Goal: Check status: Check status

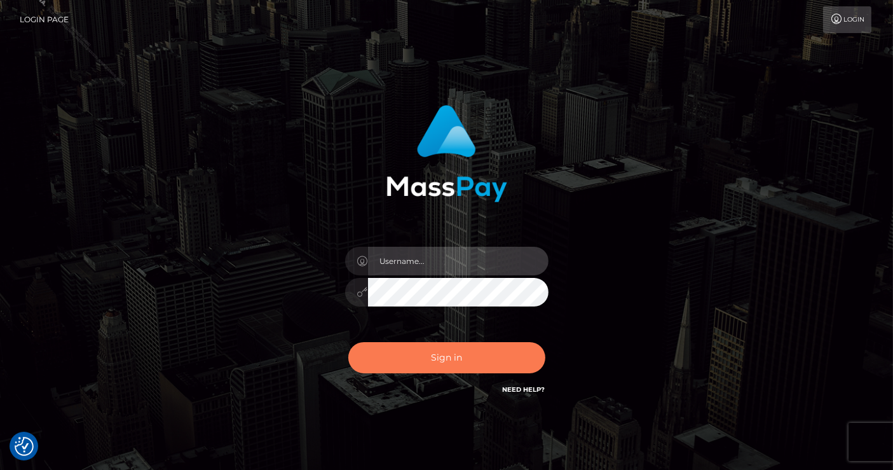
type input "Lindsey.silversocial"
click at [467, 364] on button "Sign in" at bounding box center [446, 357] width 197 height 31
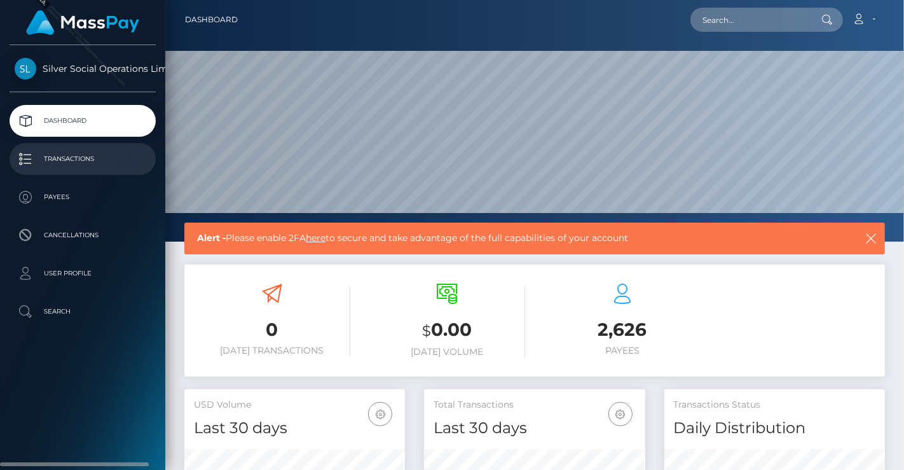
click at [67, 162] on p "Transactions" at bounding box center [83, 158] width 136 height 19
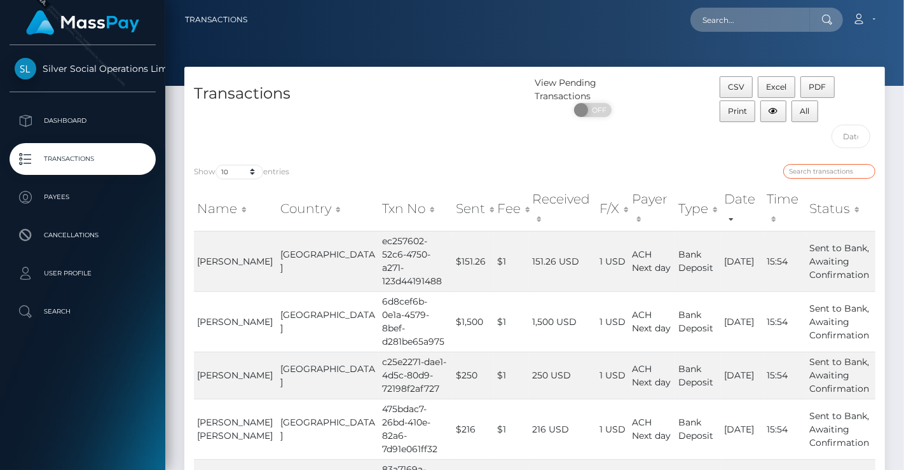
click at [817, 168] on input "search" at bounding box center [829, 171] width 92 height 15
paste input "68da9fa0-246f-4a7b-bcbd-682129d4ff57"
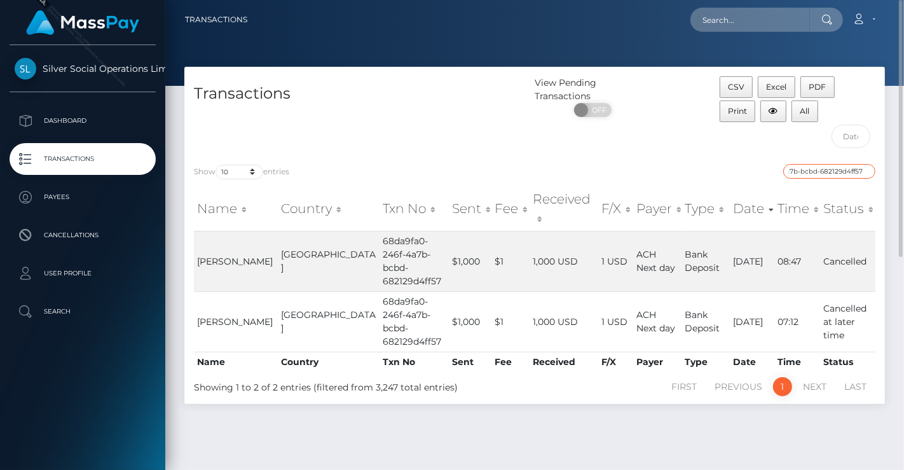
click at [795, 169] on input "68da9fa0-246f-4a7b-bcbd-682129d4ff57" at bounding box center [829, 171] width 92 height 15
type input "68da9fa0-246f-4a7b-bcbd-682129d4ff57"
click at [379, 302] on td "68da9fa0-246f-4a7b-bcbd-682129d4ff57" at bounding box center [413, 321] width 69 height 60
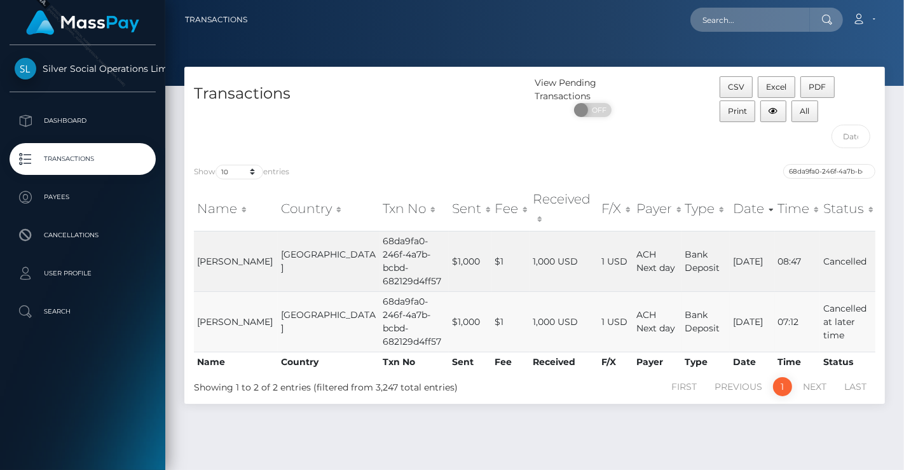
click at [285, 302] on td "[GEOGRAPHIC_DATA]" at bounding box center [329, 321] width 102 height 60
click at [841, 308] on td "Cancelled at later time" at bounding box center [847, 321] width 55 height 60
drag, startPoint x: 841, startPoint y: 308, endPoint x: 730, endPoint y: 306, distance: 111.2
click at [808, 308] on tr "TYLER M PRICE United States 68da9fa0-246f-4a7b-bcbd-682129d4ff57 $1,000 $1 1,00…" at bounding box center [534, 321] width 681 height 60
click at [730, 306] on td "09/20/25" at bounding box center [752, 321] width 44 height 60
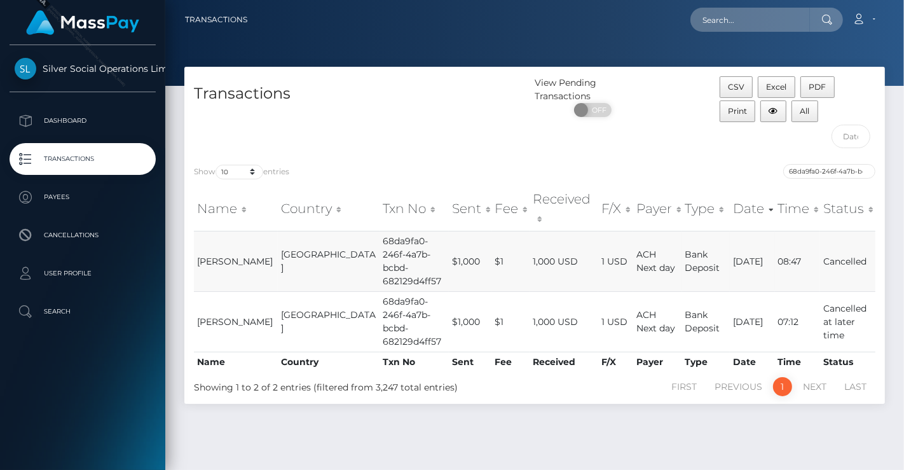
click at [598, 246] on td "1 USD" at bounding box center [615, 261] width 35 height 60
click at [217, 255] on span "[PERSON_NAME]" at bounding box center [235, 260] width 76 height 11
drag, startPoint x: 850, startPoint y: 299, endPoint x: 663, endPoint y: 300, distance: 187.5
click at [845, 299] on td "Cancelled at later time" at bounding box center [847, 321] width 55 height 60
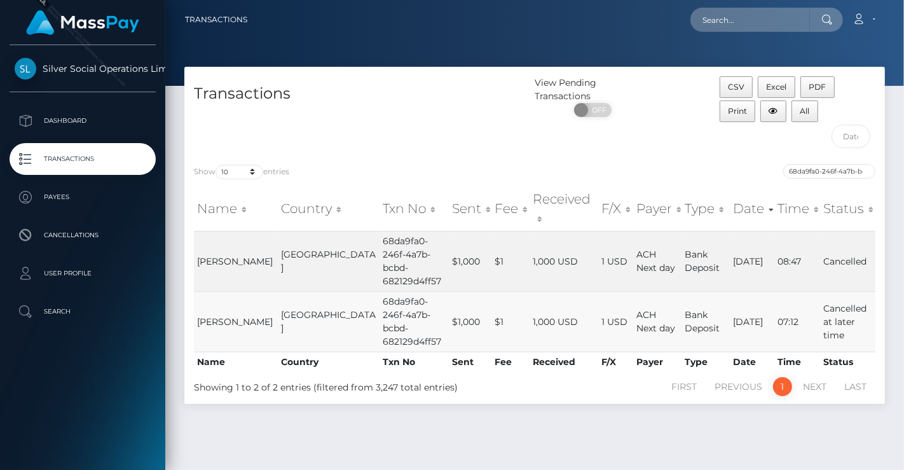
drag, startPoint x: 661, startPoint y: 300, endPoint x: 540, endPoint y: 301, distance: 121.4
click at [682, 301] on td "Bank Deposit" at bounding box center [706, 321] width 48 height 60
drag, startPoint x: 540, startPoint y: 301, endPoint x: 455, endPoint y: 302, distance: 84.5
click at [529, 302] on td "1,000 USD" at bounding box center [563, 321] width 69 height 60
drag, startPoint x: 455, startPoint y: 302, endPoint x: 365, endPoint y: 306, distance: 90.3
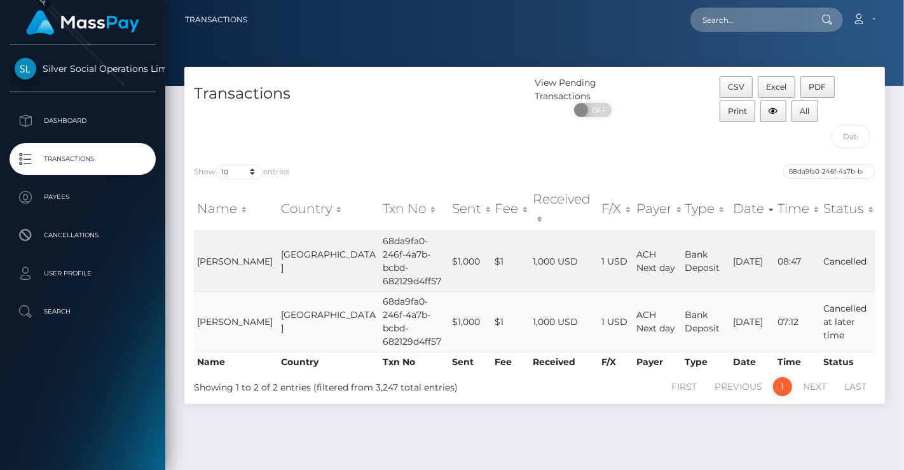
click at [492, 304] on td "$1" at bounding box center [511, 321] width 38 height 60
click at [379, 308] on td "68da9fa0-246f-4a7b-bcbd-682129d4ff57" at bounding box center [413, 321] width 69 height 60
drag, startPoint x: 553, startPoint y: 222, endPoint x: 503, endPoint y: 237, distance: 51.7
click at [529, 237] on td "1,000 USD" at bounding box center [563, 261] width 69 height 60
drag, startPoint x: 503, startPoint y: 237, endPoint x: 364, endPoint y: 235, distance: 139.2
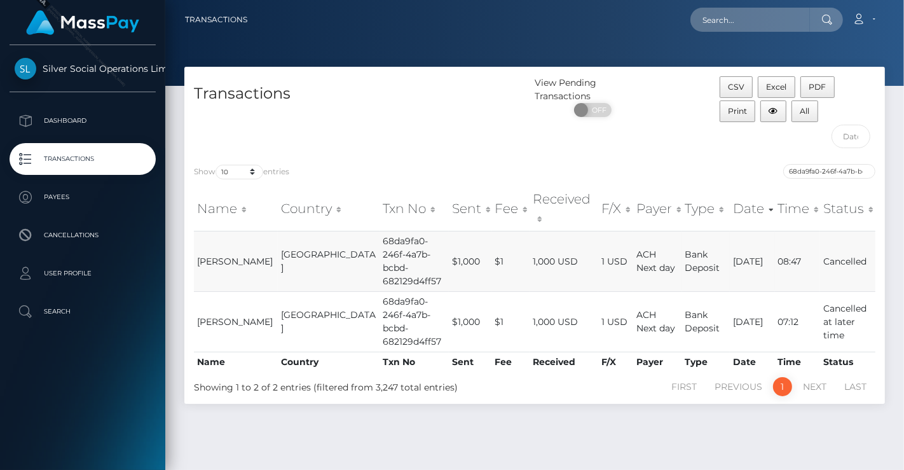
click at [529, 238] on td "1,000 USD" at bounding box center [563, 261] width 69 height 60
click at [297, 243] on td "[GEOGRAPHIC_DATA]" at bounding box center [329, 261] width 102 height 60
click at [843, 251] on td "Cancelled" at bounding box center [847, 261] width 55 height 60
click at [840, 233] on td "Cancelled" at bounding box center [847, 261] width 55 height 60
drag, startPoint x: 721, startPoint y: 235, endPoint x: 730, endPoint y: 282, distance: 47.4
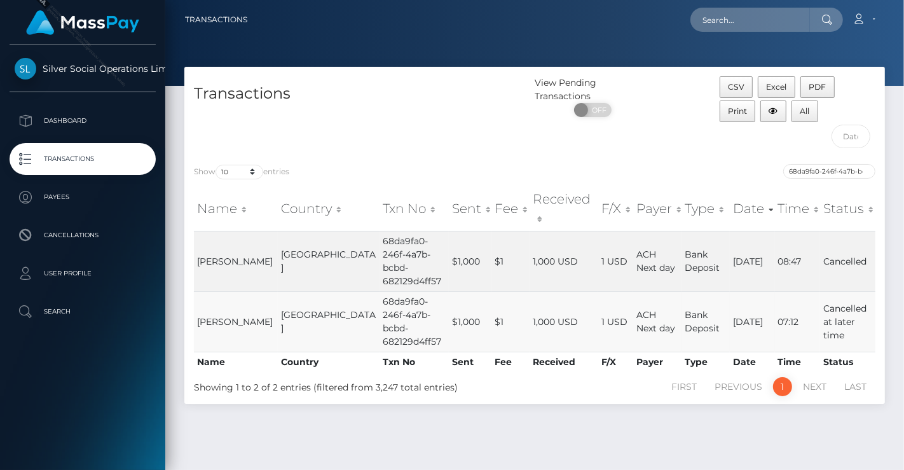
click at [730, 236] on td "09/25/25" at bounding box center [752, 261] width 44 height 60
drag, startPoint x: 735, startPoint y: 304, endPoint x: 714, endPoint y: 304, distance: 21.0
click at [735, 304] on td "09/20/25" at bounding box center [752, 321] width 44 height 60
drag, startPoint x: 231, startPoint y: 301, endPoint x: 193, endPoint y: 298, distance: 38.3
click at [194, 298] on td "TYLER M PRICE" at bounding box center [236, 321] width 84 height 60
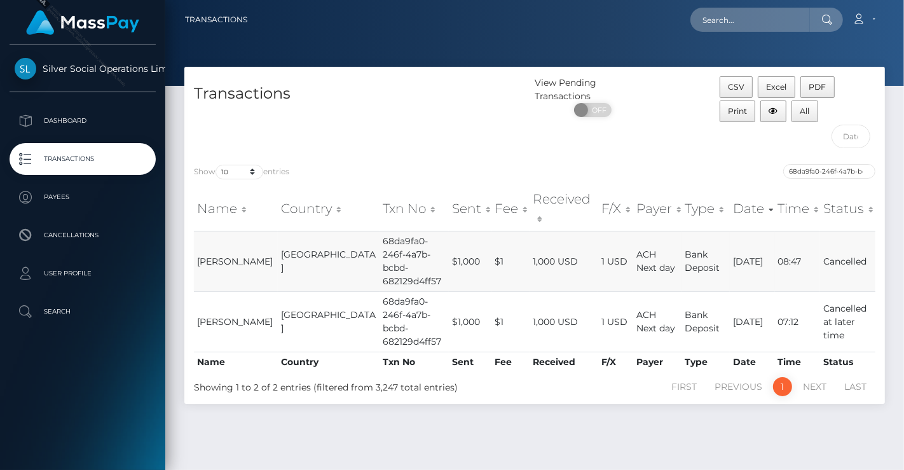
copy span "TYLER M PRICE"
click at [780, 13] on input "text" at bounding box center [749, 20] width 119 height 24
paste input "[PERSON_NAME]"
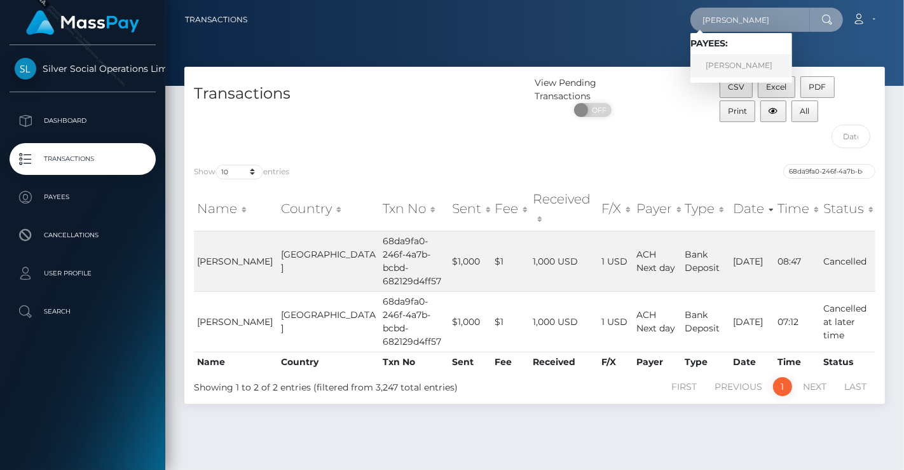
type input "[PERSON_NAME]"
click at [748, 68] on link "[PERSON_NAME]" at bounding box center [741, 66] width 102 height 24
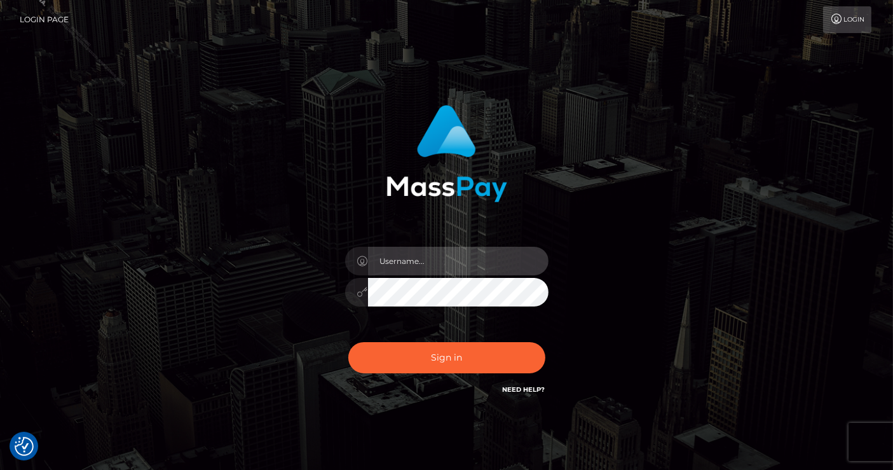
type input "Lindsey.silversocial"
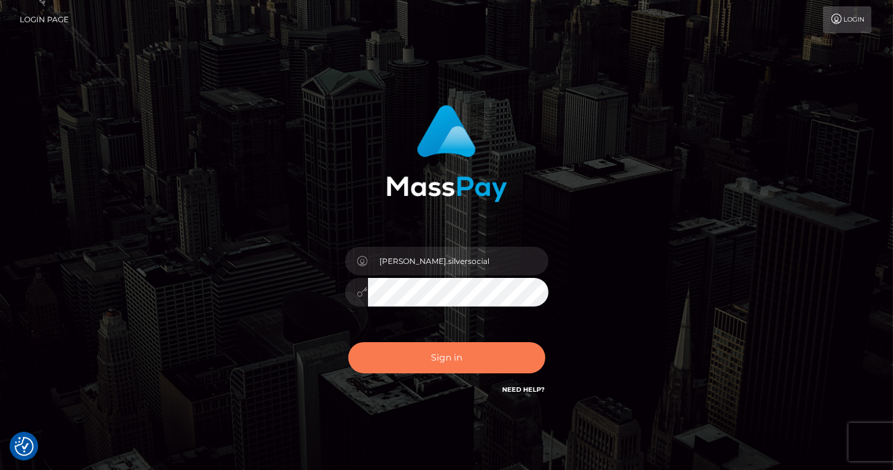
click at [429, 353] on button "Sign in" at bounding box center [446, 357] width 197 height 31
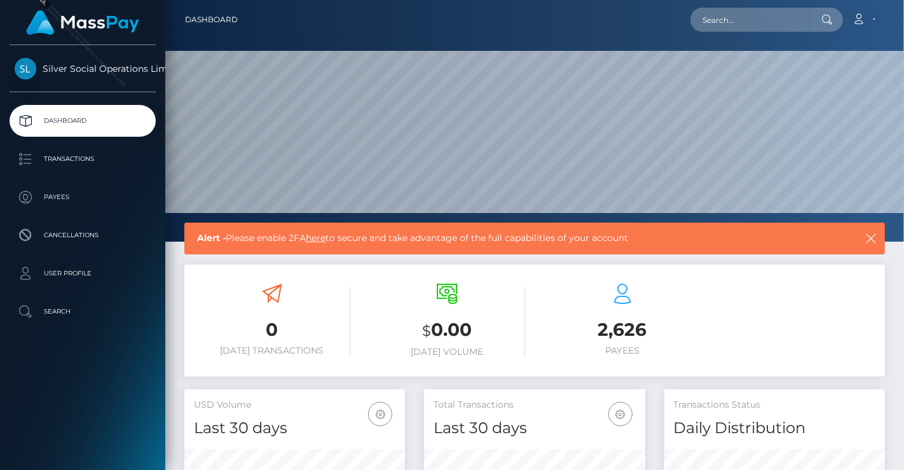
scroll to position [225, 221]
click at [740, 11] on input "text" at bounding box center [749, 20] width 119 height 24
paste input "[PERSON_NAME]"
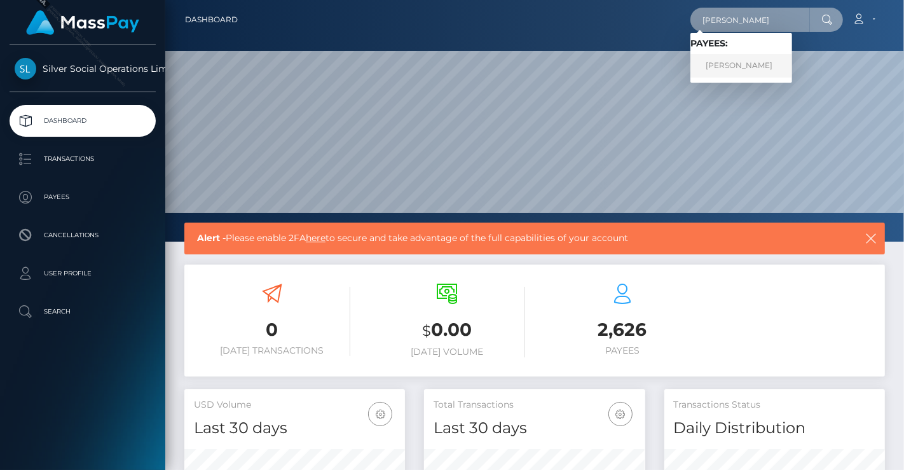
type input "[PERSON_NAME]"
click at [743, 58] on link "[PERSON_NAME]" at bounding box center [741, 66] width 102 height 24
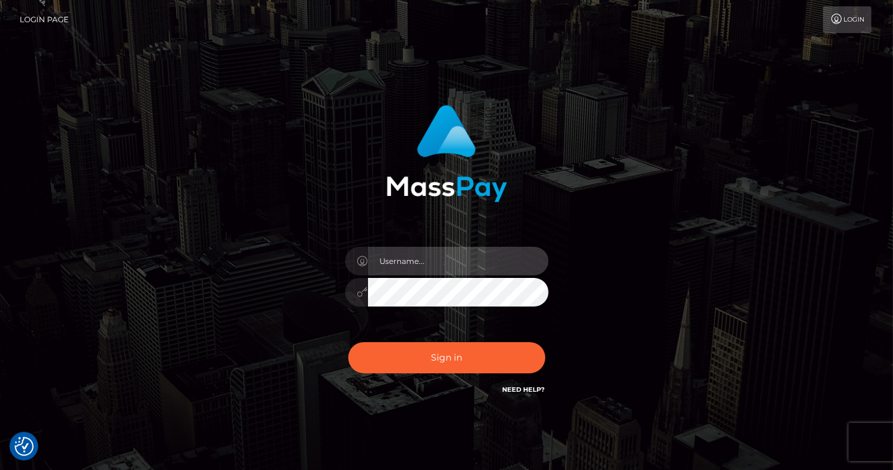
type input "[PERSON_NAME].silversocial"
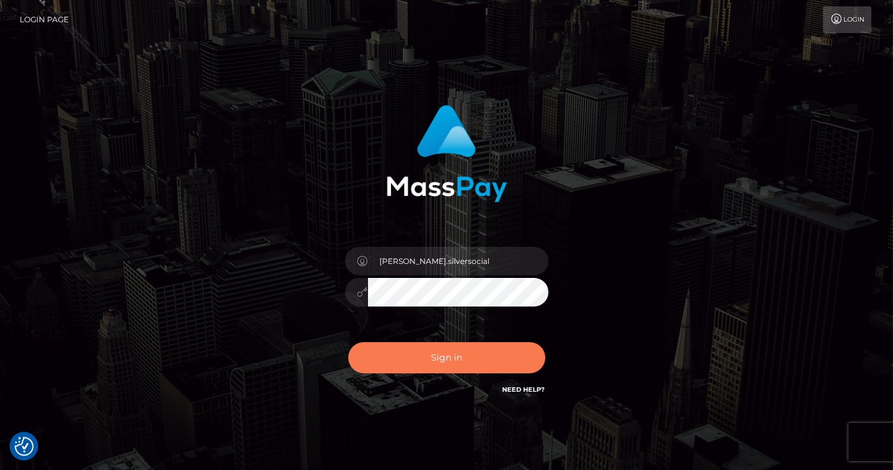
click at [443, 365] on button "Sign in" at bounding box center [446, 357] width 197 height 31
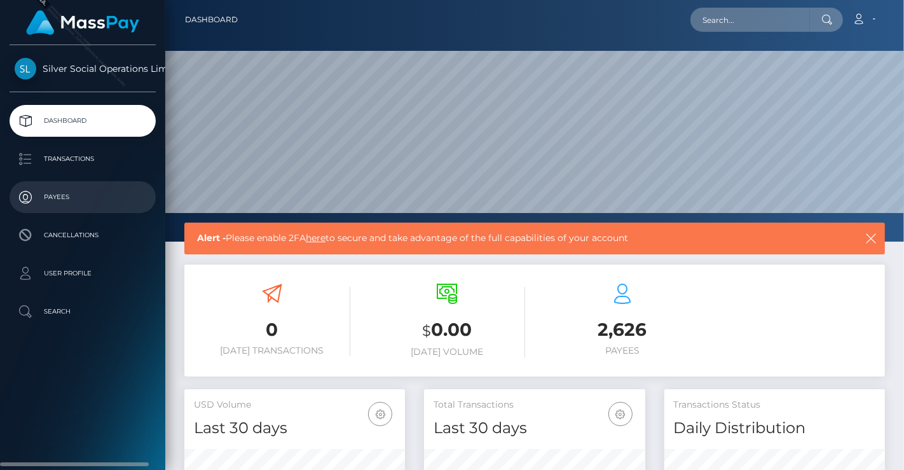
click at [60, 198] on p "Payees" at bounding box center [83, 196] width 136 height 19
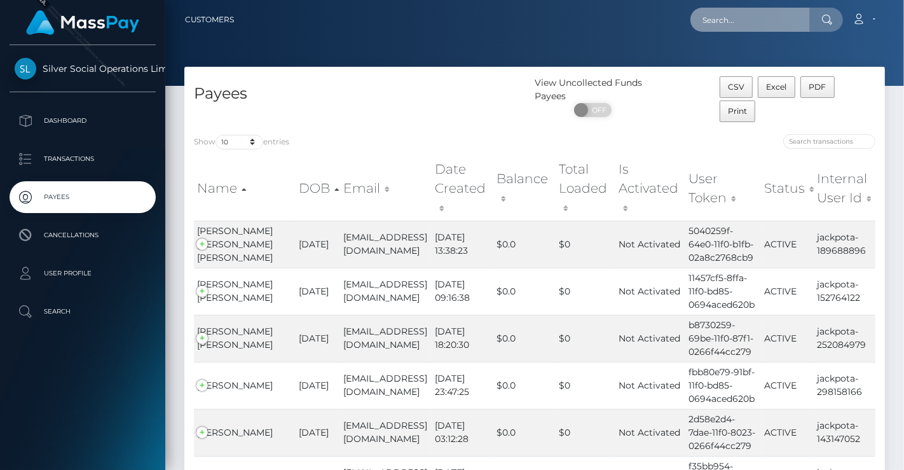
click at [740, 15] on input "text" at bounding box center [749, 20] width 119 height 24
click at [815, 135] on input "search" at bounding box center [829, 141] width 92 height 15
paste input "TYLER M PRICE"
type input "TYLER M PRICE"
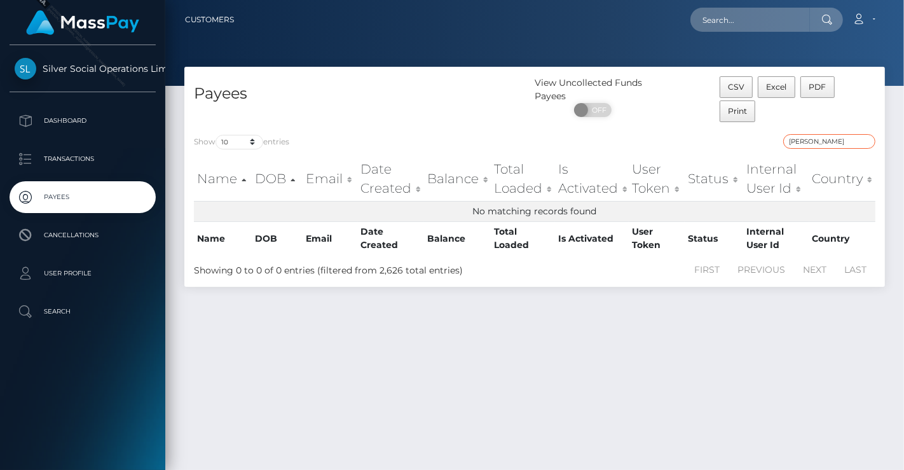
drag, startPoint x: 841, startPoint y: 140, endPoint x: 787, endPoint y: 140, distance: 54.0
click at [787, 140] on input "TYLER M PRICE" at bounding box center [829, 141] width 92 height 15
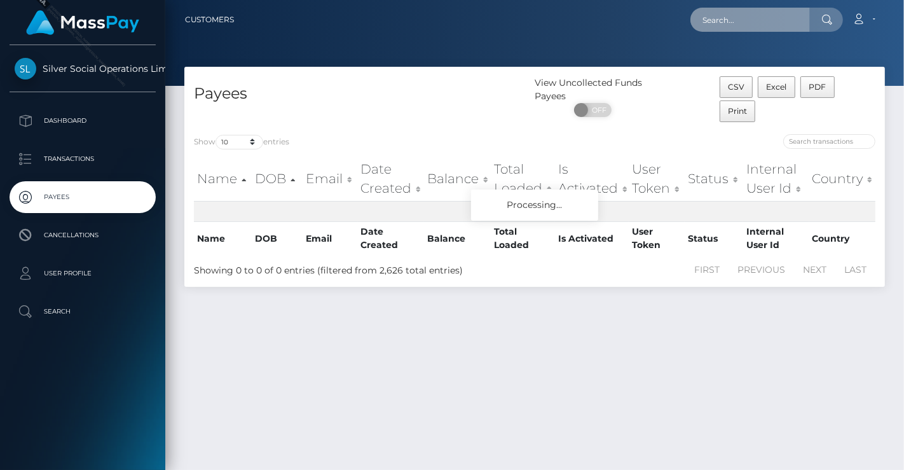
click at [770, 21] on input "text" at bounding box center [749, 20] width 119 height 24
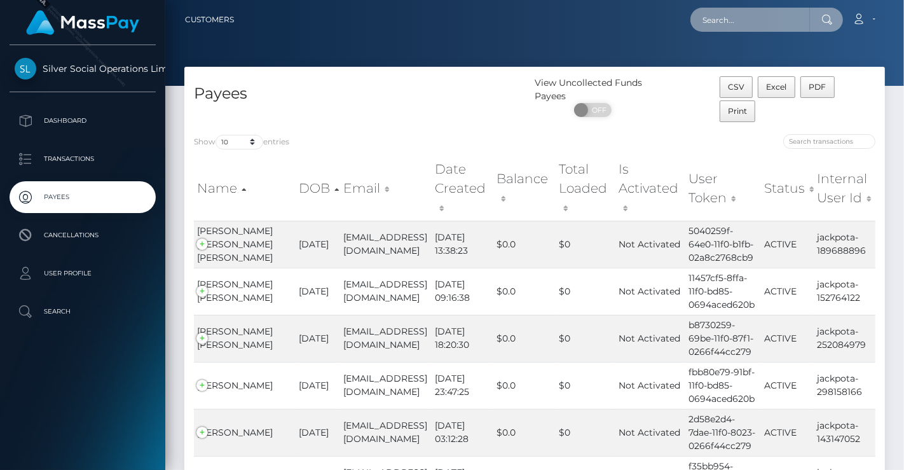
paste input "TYLER M PRICE"
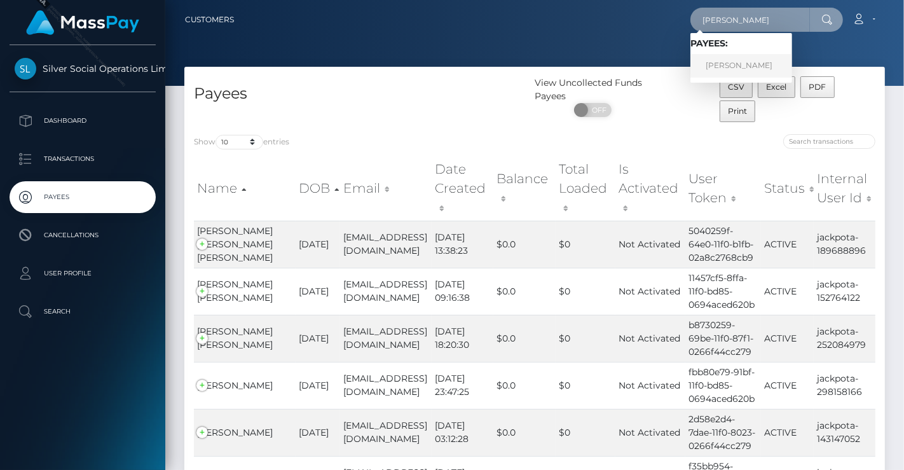
type input "TYLER M PRICE"
drag, startPoint x: 738, startPoint y: 67, endPoint x: 731, endPoint y: 67, distance: 7.0
click at [738, 67] on link "[PERSON_NAME]" at bounding box center [741, 66] width 102 height 24
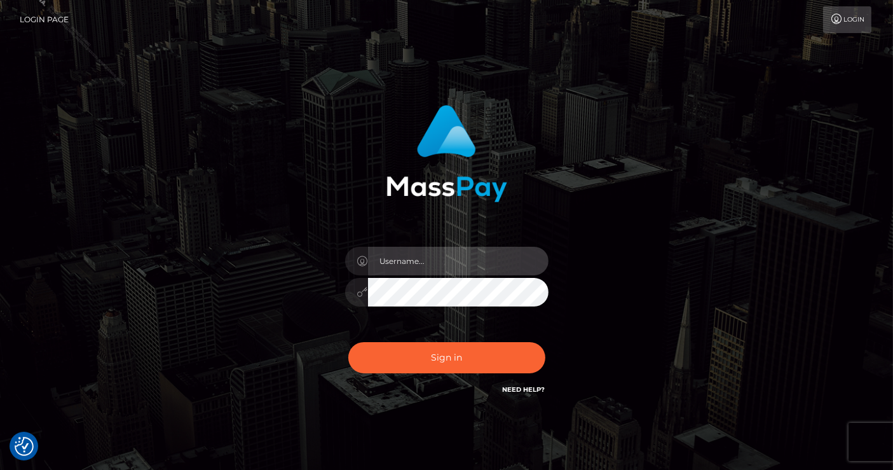
type input "Lindsey.silversocial"
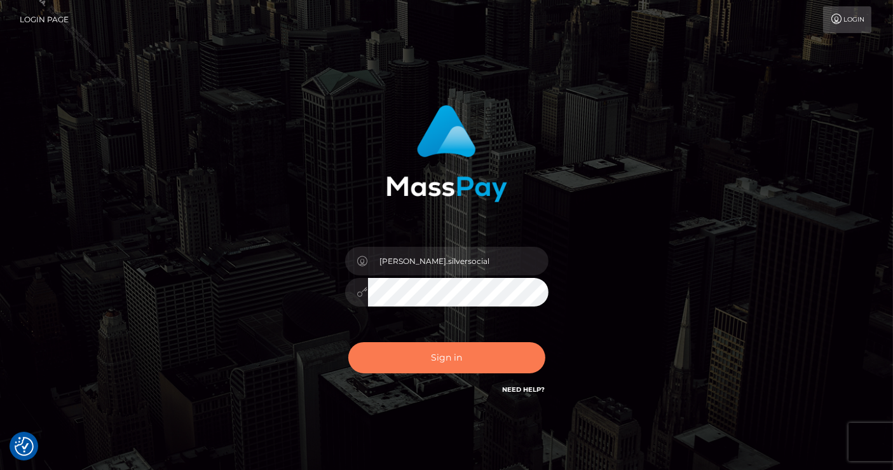
click at [444, 367] on button "Sign in" at bounding box center [446, 357] width 197 height 31
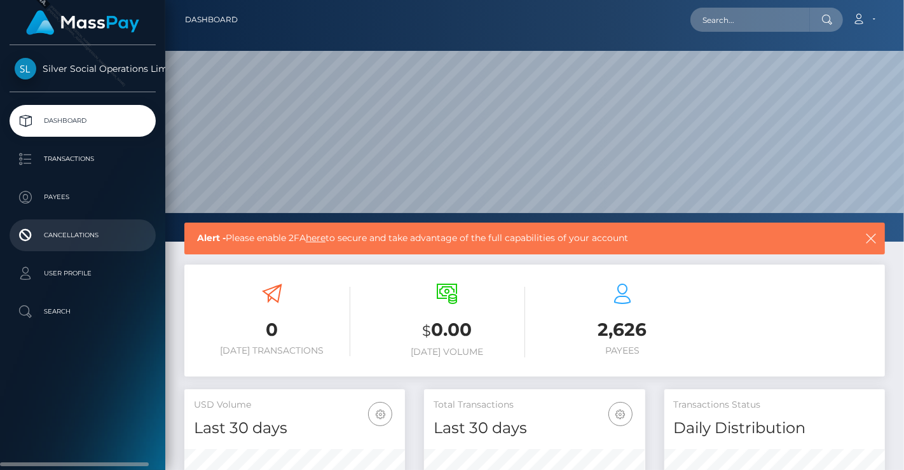
click at [74, 229] on p "Cancellations" at bounding box center [83, 235] width 136 height 19
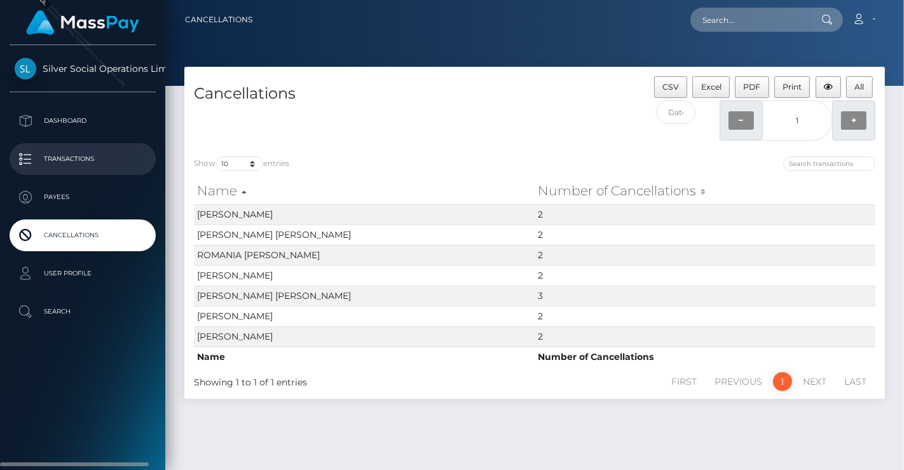
click at [71, 155] on p "Transactions" at bounding box center [83, 158] width 136 height 19
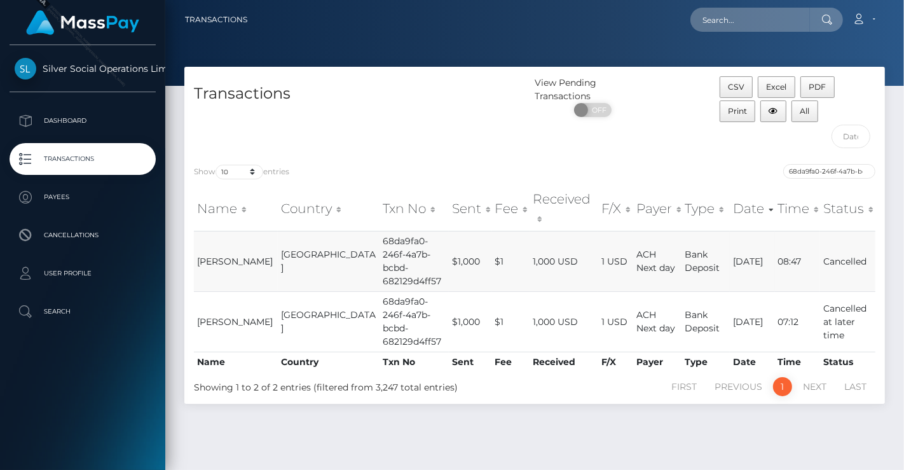
click at [839, 235] on td "Cancelled" at bounding box center [847, 261] width 55 height 60
drag, startPoint x: 651, startPoint y: 236, endPoint x: 543, endPoint y: 236, distance: 108.0
click at [651, 236] on tr "[PERSON_NAME] [GEOGRAPHIC_DATA] 68da9fa0-246f-4a7b-bcbd-682129d4ff57 $1,000 $1 …" at bounding box center [534, 261] width 681 height 60
click at [540, 238] on td "1,000 USD" at bounding box center [563, 261] width 69 height 60
drag, startPoint x: 406, startPoint y: 238, endPoint x: 369, endPoint y: 238, distance: 37.5
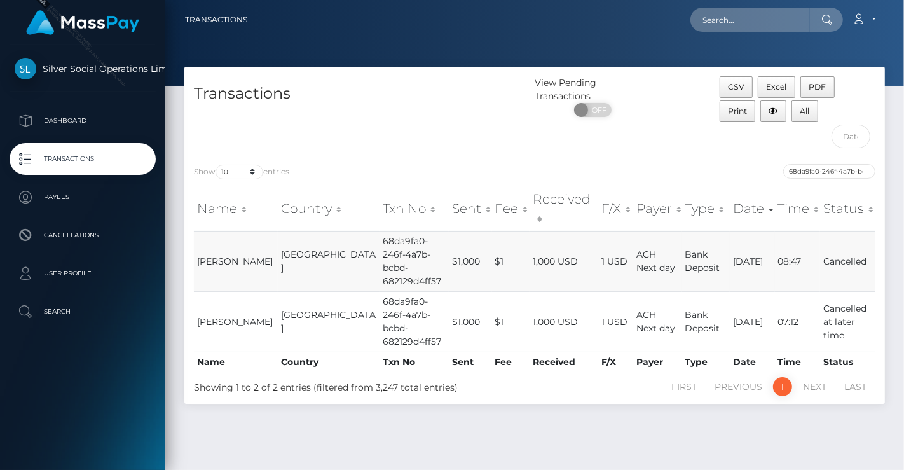
click at [388, 238] on tr "TYLER M PRICE United States 68da9fa0-246f-4a7b-bcbd-682129d4ff57 $1,000 $1 1,00…" at bounding box center [534, 261] width 681 height 60
drag, startPoint x: 274, startPoint y: 238, endPoint x: 230, endPoint y: 238, distance: 43.8
click at [278, 238] on td "United States" at bounding box center [329, 261] width 102 height 60
click at [230, 238] on td "TYLER M PRICE" at bounding box center [236, 261] width 84 height 60
click at [780, 240] on td "08:47" at bounding box center [797, 261] width 45 height 60
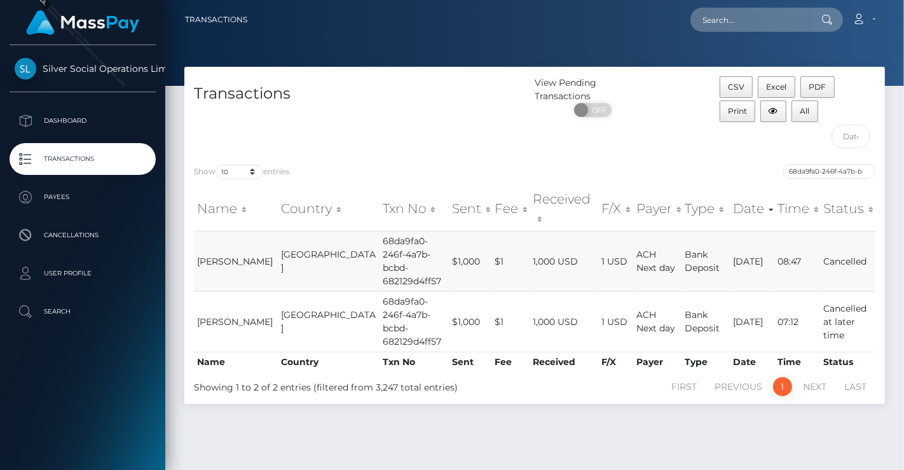
drag, startPoint x: 405, startPoint y: 240, endPoint x: 285, endPoint y: 241, distance: 119.5
click at [449, 241] on td "$1,000" at bounding box center [470, 261] width 43 height 60
click at [285, 241] on td "United States" at bounding box center [329, 261] width 102 height 60
